Goal: Obtain resource: Obtain resource

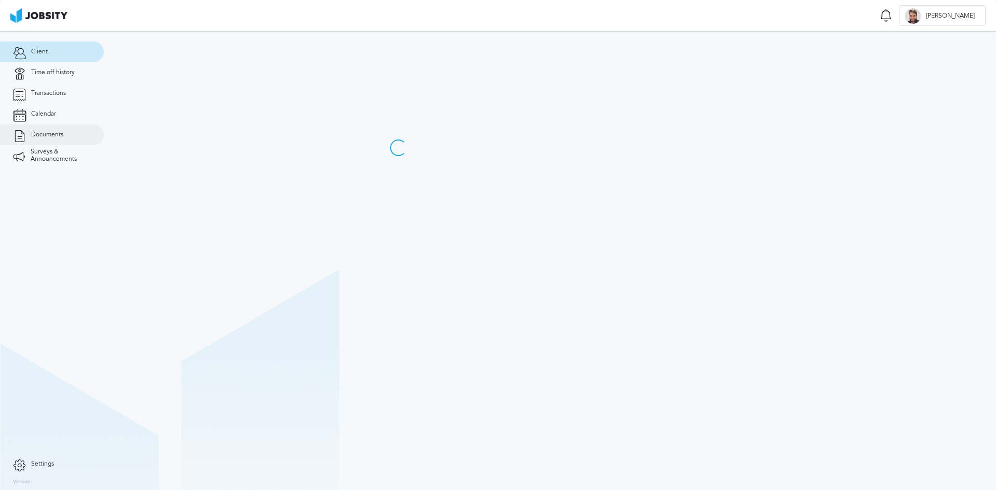
click at [58, 141] on link "Documents" at bounding box center [52, 135] width 104 height 21
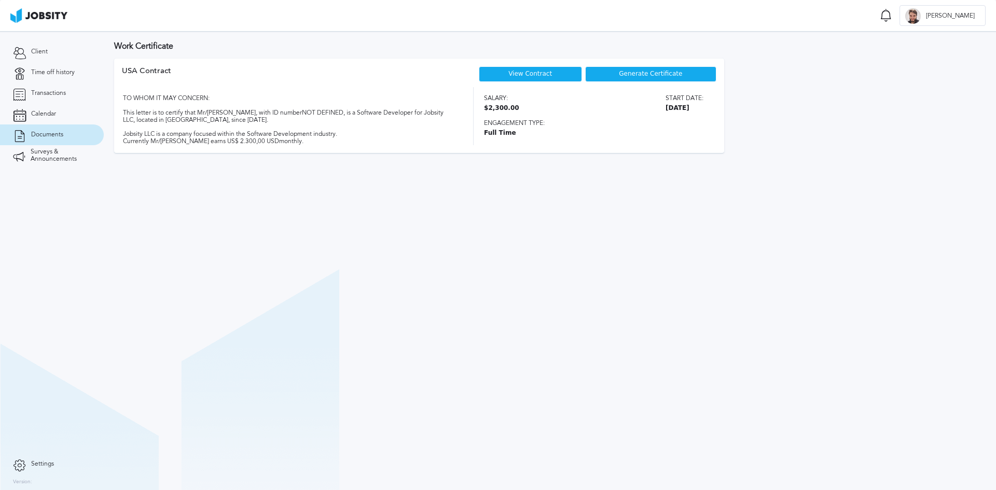
click at [552, 76] on div "View Contract" at bounding box center [530, 74] width 103 height 16
click at [510, 80] on div "View Contract" at bounding box center [530, 74] width 103 height 16
click at [538, 74] on link "View Contract" at bounding box center [531, 73] width 44 height 7
